Goal: Task Accomplishment & Management: Complete application form

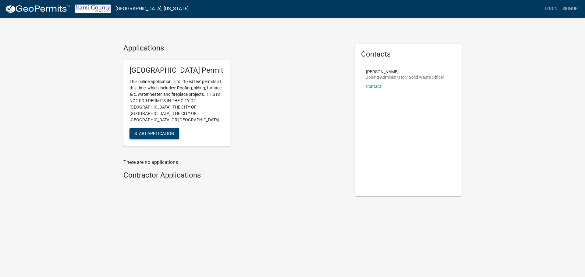
click at [150, 131] on button "Start Application" at bounding box center [154, 133] width 50 height 11
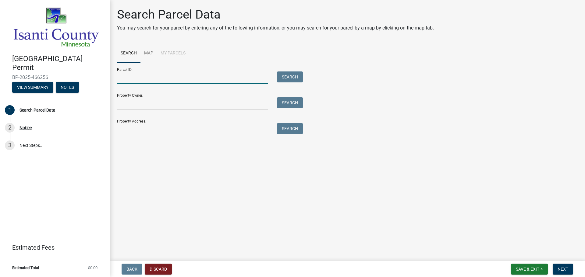
click at [170, 79] on input "Parcel ID:" at bounding box center [192, 78] width 151 height 12
click at [150, 131] on input "Property Address:" at bounding box center [192, 129] width 151 height 12
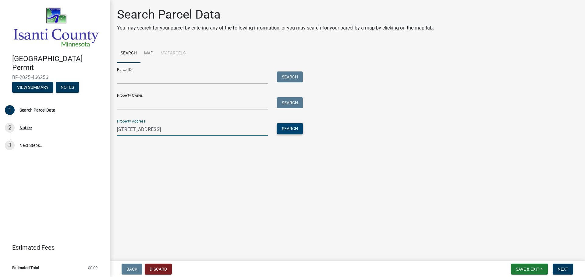
type input "[STREET_ADDRESS]"
click at [286, 131] on button "Search" at bounding box center [290, 128] width 26 height 11
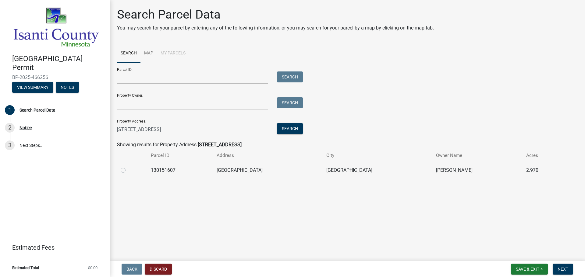
click at [301, 172] on td "[GEOGRAPHIC_DATA]" at bounding box center [268, 170] width 110 height 15
click at [118, 171] on td at bounding box center [132, 170] width 30 height 15
click at [128, 167] on label at bounding box center [128, 167] width 0 height 0
click at [128, 170] on input "radio" at bounding box center [130, 169] width 4 height 4
radio input "true"
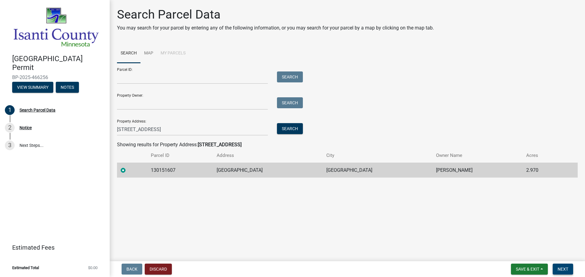
click at [566, 270] on span "Next" at bounding box center [562, 269] width 11 height 5
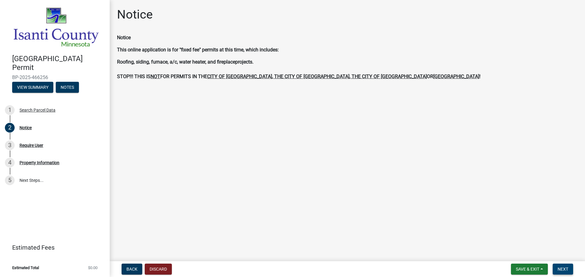
click at [560, 271] on span "Next" at bounding box center [562, 269] width 11 height 5
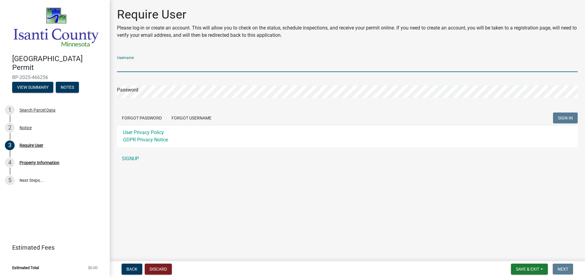
click at [196, 60] on input "Username" at bounding box center [347, 66] width 461 height 12
type input "[EMAIL_ADDRESS][DOMAIN_NAME]"
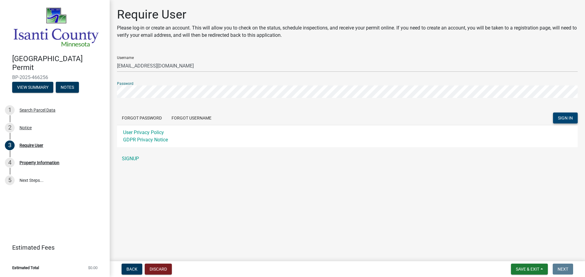
click at [561, 117] on span "SIGN IN" at bounding box center [565, 118] width 15 height 5
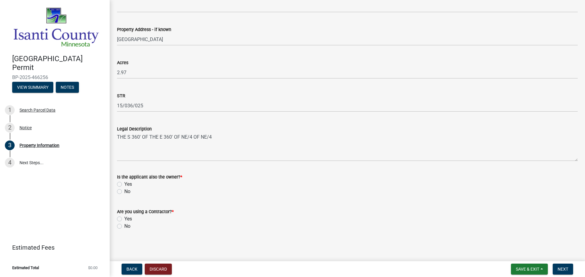
scroll to position [150, 0]
click at [124, 192] on label "No" at bounding box center [127, 191] width 6 height 7
click at [124, 192] on input "No" at bounding box center [126, 190] width 4 height 4
radio input "true"
click at [124, 217] on label "Yes" at bounding box center [128, 218] width 8 height 7
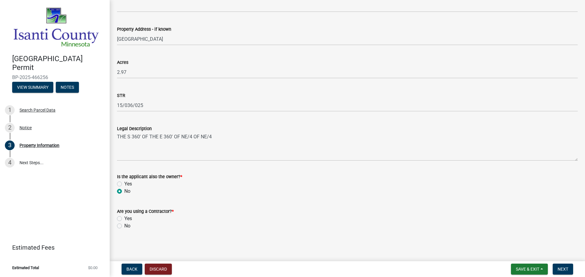
click at [124, 217] on input "Yes" at bounding box center [126, 217] width 4 height 4
radio input "true"
click at [565, 268] on span "Next" at bounding box center [562, 269] width 11 height 5
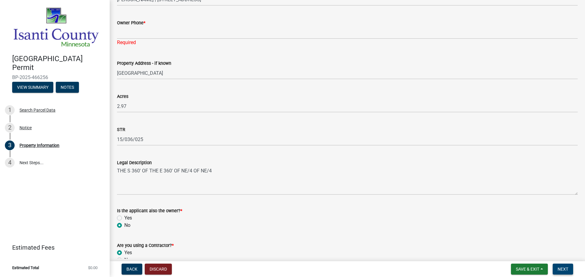
scroll to position [89, 0]
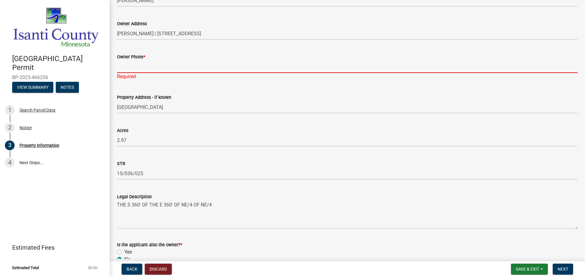
click at [148, 68] on input "Owner Phone *" at bounding box center [347, 67] width 461 height 12
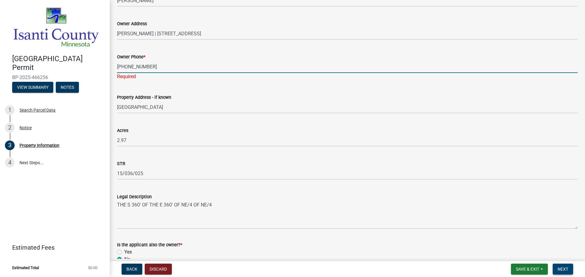
type input "[PHONE_NUMBER]"
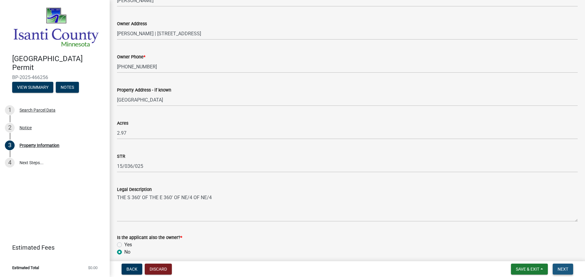
click at [563, 267] on button "Next" at bounding box center [563, 269] width 20 height 11
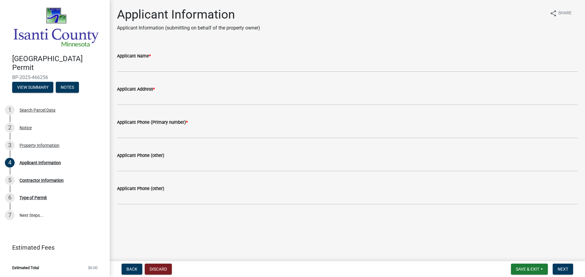
click at [157, 59] on div "Applicant Name *" at bounding box center [347, 55] width 461 height 7
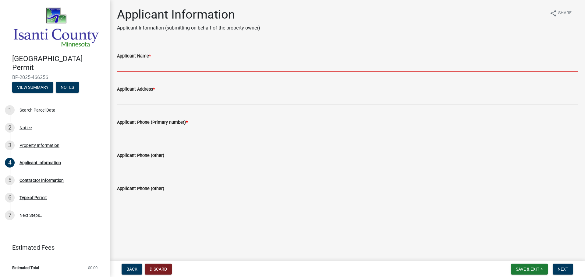
click at [155, 66] on input "Applicant Name *" at bounding box center [347, 66] width 461 height 12
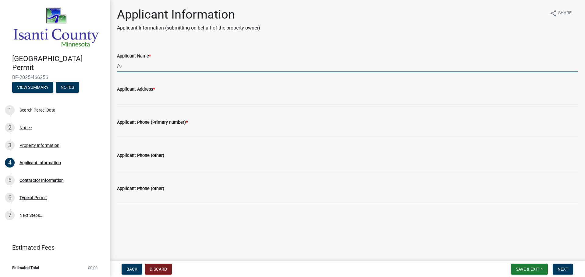
type input "/"
type input "d"
type input "a"
click at [148, 69] on input "a" at bounding box center [347, 66] width 461 height 12
type input "Deans Home Services"
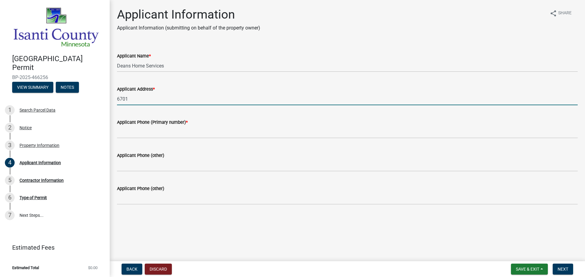
type input "[STREET_ADDRESS][US_STATE]"
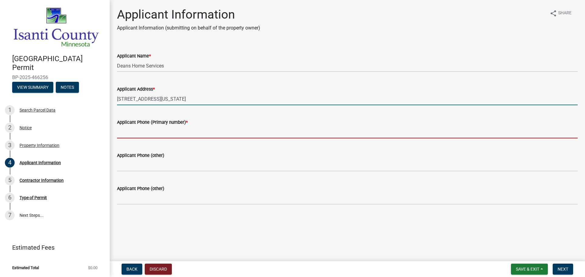
type input "7636202813"
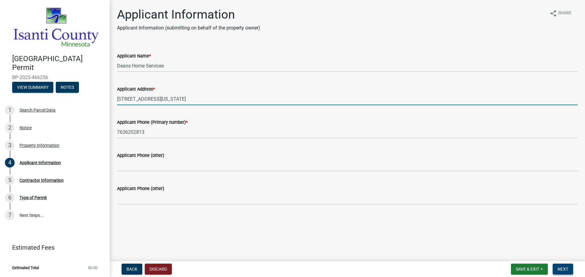
drag, startPoint x: 564, startPoint y: 269, endPoint x: 502, endPoint y: 226, distance: 75.1
click at [564, 269] on span "Next" at bounding box center [562, 269] width 11 height 5
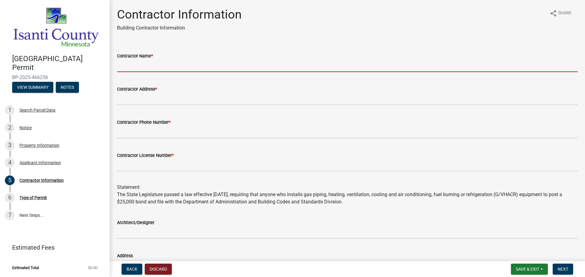
click at [174, 65] on input "Contractor Name *" at bounding box center [347, 66] width 461 height 12
click at [129, 271] on span "Back" at bounding box center [131, 269] width 11 height 5
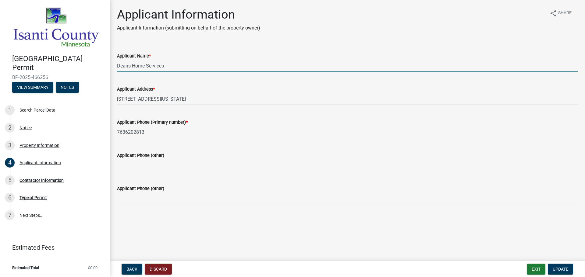
drag, startPoint x: 171, startPoint y: 66, endPoint x: 83, endPoint y: 62, distance: 88.4
click at [83, 62] on div "[GEOGRAPHIC_DATA] Permit BP-2025-466256 View Summary Notes 1 Search Parcel Data…" at bounding box center [292, 138] width 585 height 277
type input "[PERSON_NAME]"
click at [566, 267] on span "Update" at bounding box center [561, 269] width 16 height 5
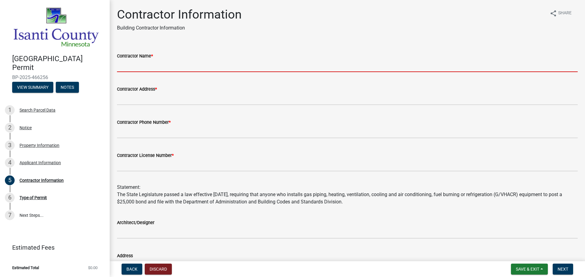
click at [144, 64] on input "Contractor Name *" at bounding box center [347, 66] width 461 height 12
type input "Deans Home Services"
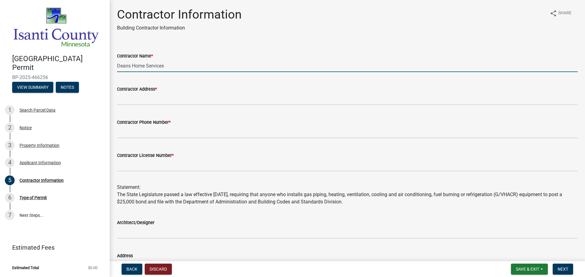
type input "[STREET_ADDRESS]"
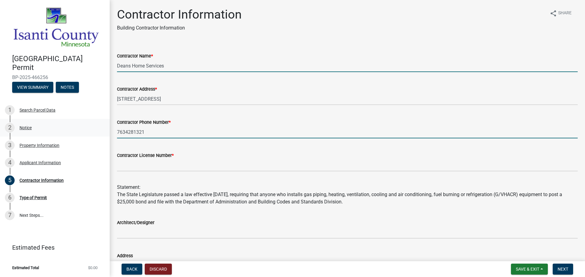
click at [37, 129] on div "[GEOGRAPHIC_DATA] Permit BP-2025-466256 View Summary Notes 1 Search Parcel Data…" at bounding box center [292, 138] width 585 height 277
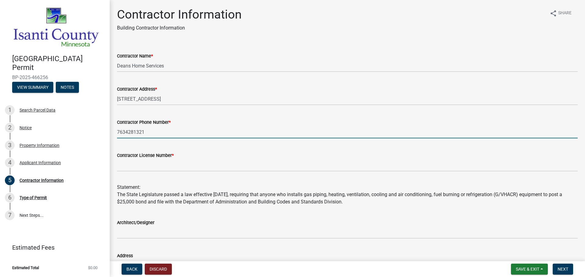
type input "7636202813"
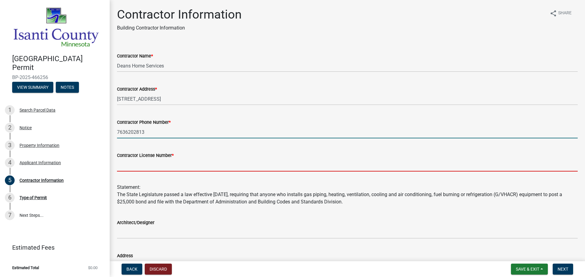
click at [178, 167] on input "Contractor License Number *" at bounding box center [347, 165] width 461 height 12
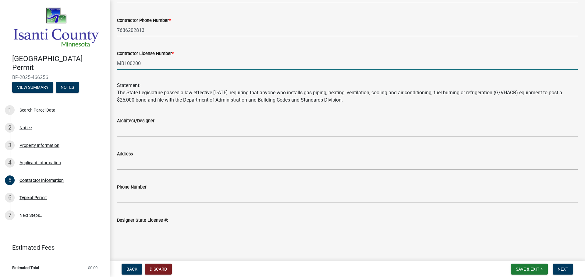
scroll to position [108, 0]
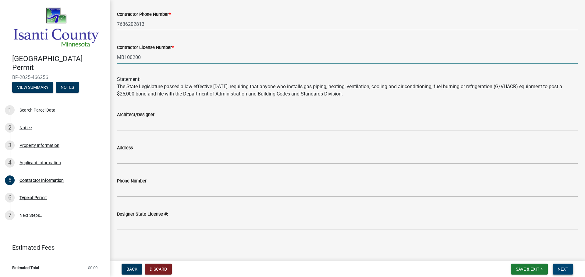
type input "MB100200"
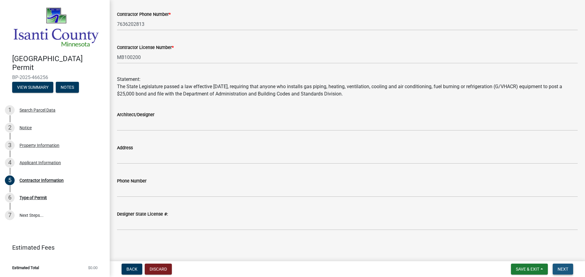
click at [570, 271] on button "Next" at bounding box center [563, 269] width 20 height 11
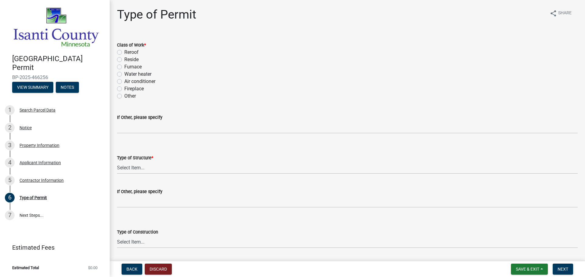
click at [124, 67] on label "Furnace" at bounding box center [132, 66] width 17 height 7
click at [124, 67] on input "Furnace" at bounding box center [126, 65] width 4 height 4
radio input "true"
click at [149, 165] on select "Select Item... Accessory Commercial Single Family Agricultural Other N/A" at bounding box center [347, 168] width 461 height 12
click at [117, 162] on select "Select Item... Accessory Commercial Single Family Agricultural Other N/A" at bounding box center [347, 168] width 461 height 12
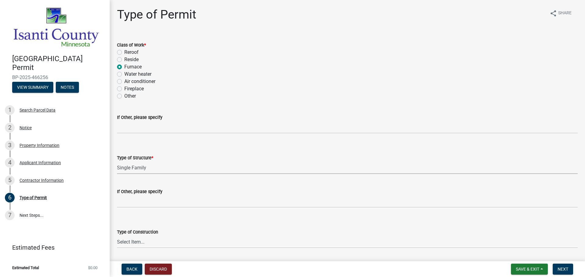
select select "eb4da8a3-282e-4d3e-a231-485219132635"
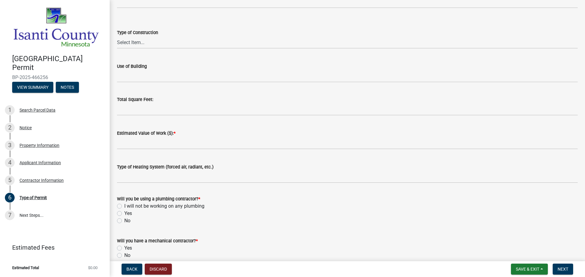
scroll to position [229, 0]
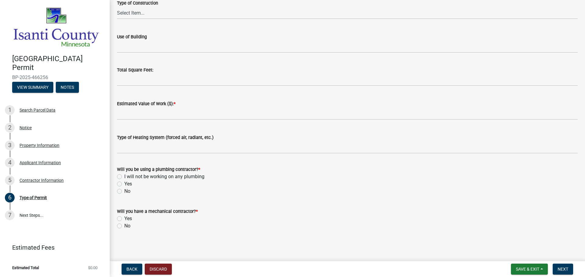
click at [124, 192] on label "No" at bounding box center [127, 191] width 6 height 7
click at [124, 192] on input "No" at bounding box center [126, 190] width 4 height 4
radio input "true"
click at [124, 219] on label "Yes" at bounding box center [128, 218] width 8 height 7
click at [124, 219] on input "Yes" at bounding box center [126, 217] width 4 height 4
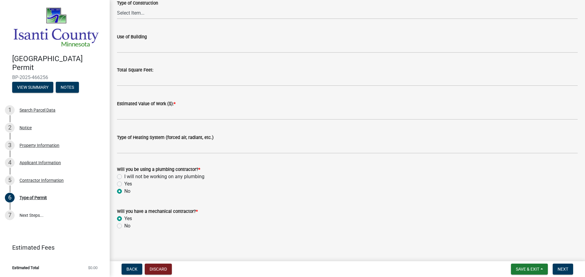
radio input "true"
drag, startPoint x: 560, startPoint y: 269, endPoint x: 513, endPoint y: 251, distance: 50.3
click at [560, 269] on span "Next" at bounding box center [562, 269] width 11 height 5
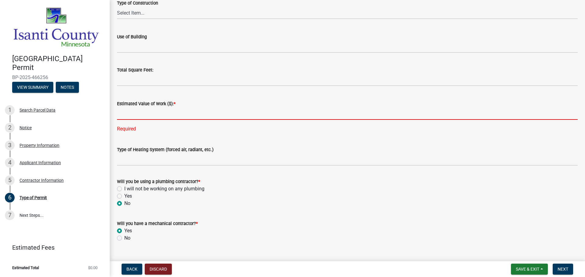
click at [135, 112] on input "text" at bounding box center [347, 114] width 461 height 12
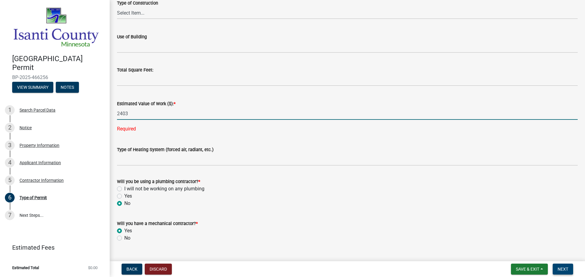
type input "2403"
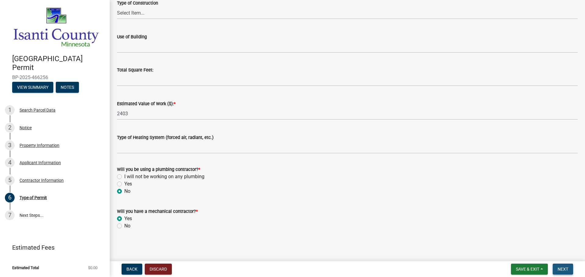
click at [563, 273] on button "Next" at bounding box center [563, 269] width 20 height 11
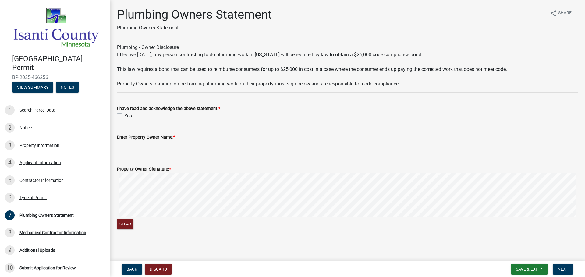
click at [124, 116] on label "Yes" at bounding box center [128, 115] width 8 height 7
click at [124, 116] on input "Yes" at bounding box center [126, 114] width 4 height 4
checkbox input "true"
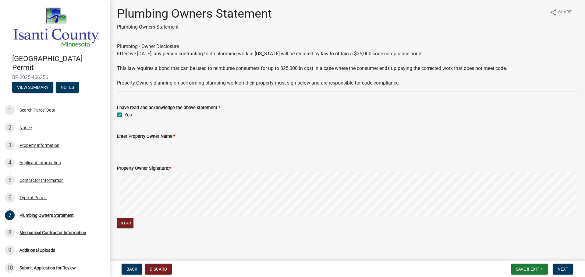
click at [156, 147] on input "Enter Property Owner Name: *" at bounding box center [347, 146] width 461 height 12
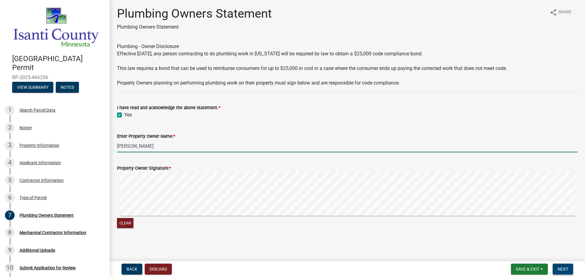
type input "[PERSON_NAME]"
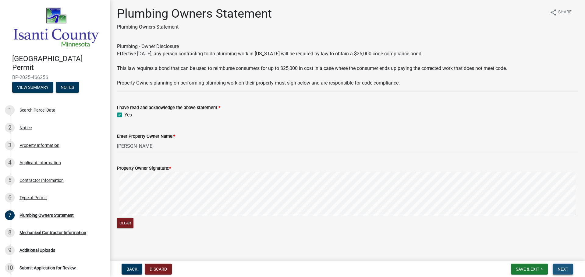
click at [565, 268] on span "Next" at bounding box center [562, 269] width 11 height 5
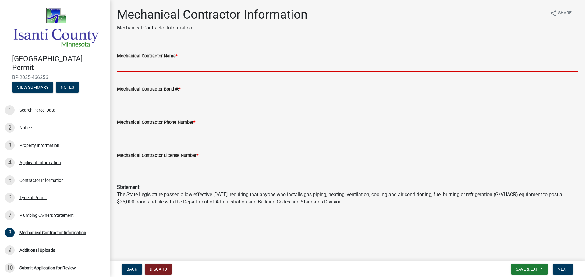
click at [176, 67] on input "Mechanical Contractor Name *" at bounding box center [347, 66] width 461 height 12
type input "Deans Home Services"
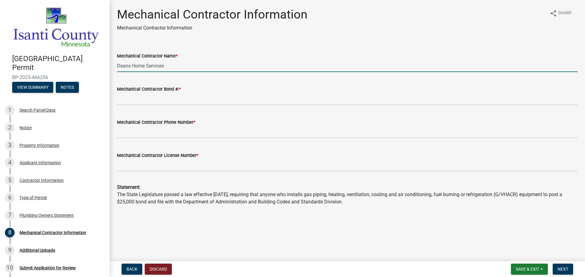
type input "7634281321"
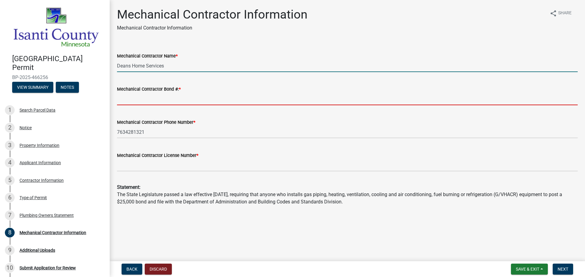
click at [175, 99] on input "Mechanical Contractor Bond #: *" at bounding box center [347, 99] width 461 height 12
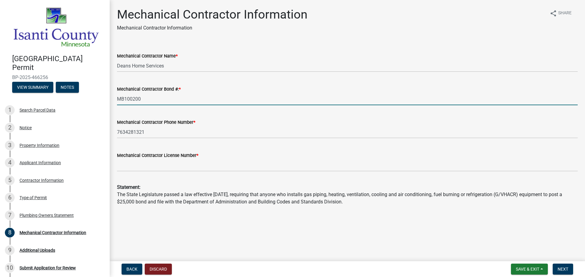
type input "MB100200"
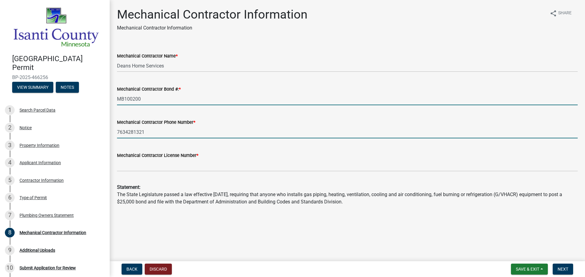
drag, startPoint x: 161, startPoint y: 133, endPoint x: 122, endPoint y: 130, distance: 38.2
click at [127, 132] on input "7634281321" at bounding box center [347, 132] width 461 height 12
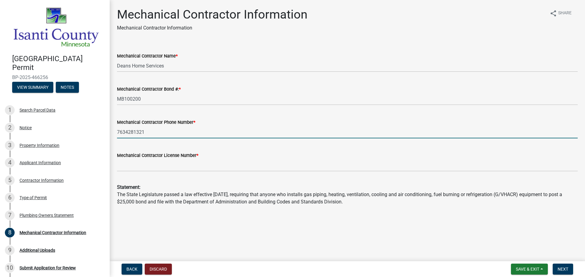
type input "7636202813"
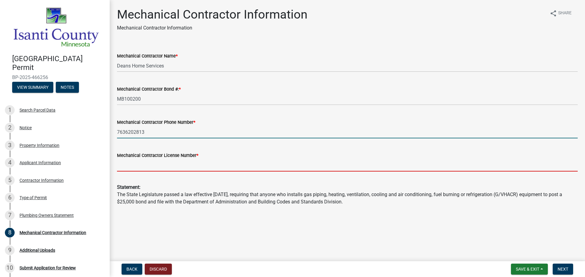
click at [178, 165] on input "Mechanical Contractor License Number *" at bounding box center [347, 165] width 461 height 12
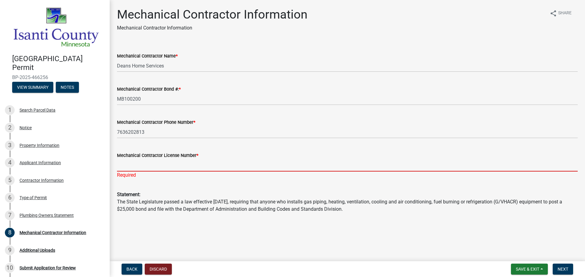
click at [152, 165] on input "Mechanical Contractor License Number *" at bounding box center [347, 165] width 461 height 12
type input "a"
click at [156, 167] on input "Mechanical Contractor License Number *" at bounding box center [347, 165] width 461 height 12
click at [145, 167] on input "Mechanical Contractor License Number *" at bounding box center [347, 165] width 461 height 12
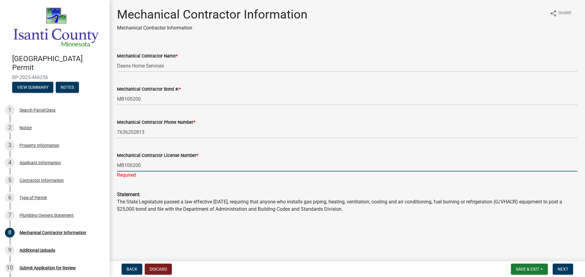
click at [189, 164] on input "MB100200" at bounding box center [347, 165] width 461 height 12
type input "MB100200"
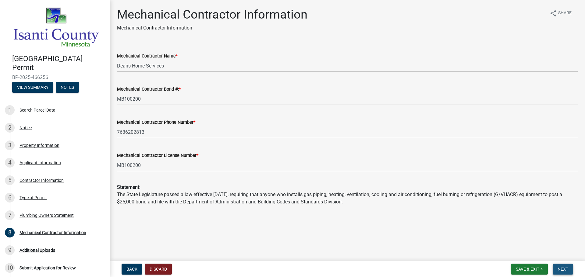
click at [570, 271] on button "Next" at bounding box center [563, 269] width 20 height 11
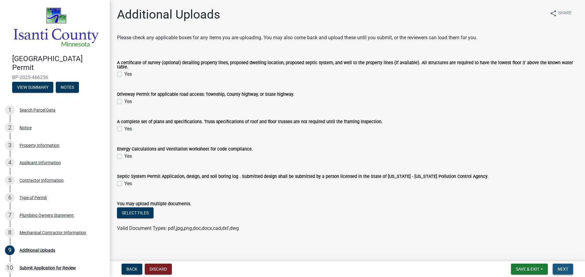
click at [566, 269] on span "Next" at bounding box center [562, 269] width 11 height 5
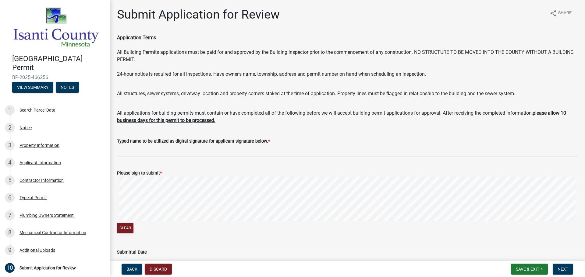
click at [150, 173] on form "Please sign to submit * Clear" at bounding box center [347, 198] width 461 height 72
click at [567, 270] on span "Next" at bounding box center [562, 269] width 11 height 5
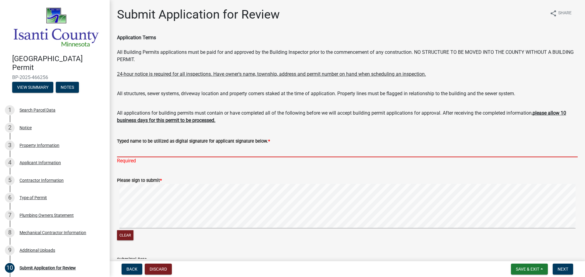
click at [174, 152] on input "Typed name to be utilized as digital signature for applicant signature below. *" at bounding box center [347, 151] width 461 height 12
type input "V"
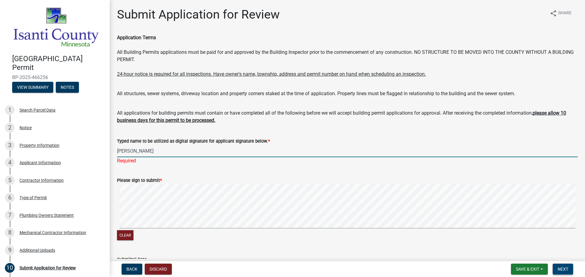
type input "[PERSON_NAME]"
click at [557, 269] on button "Next" at bounding box center [563, 269] width 20 height 11
